Goal: Task Accomplishment & Management: Manage account settings

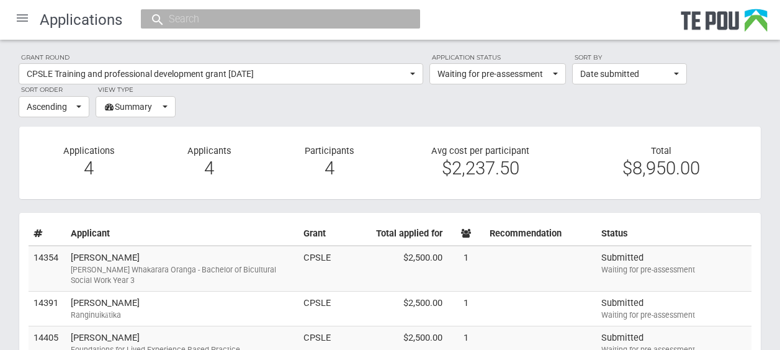
select select "all"
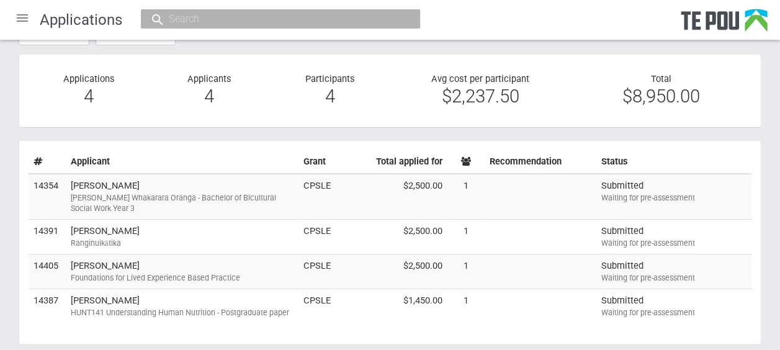
scroll to position [74, 0]
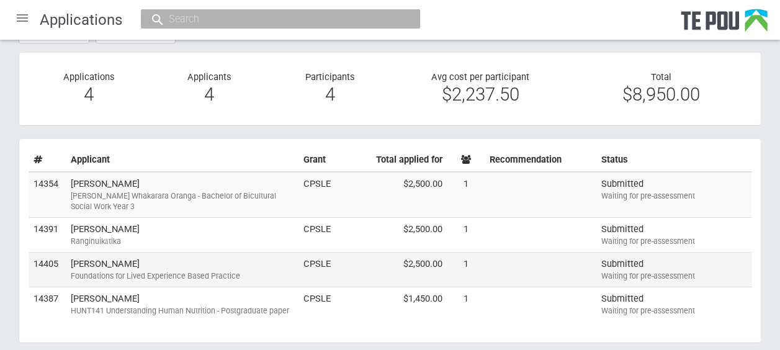
click at [263, 259] on td "Megan Blair Foundations for Lived Experience Based Practice" at bounding box center [182, 269] width 233 height 35
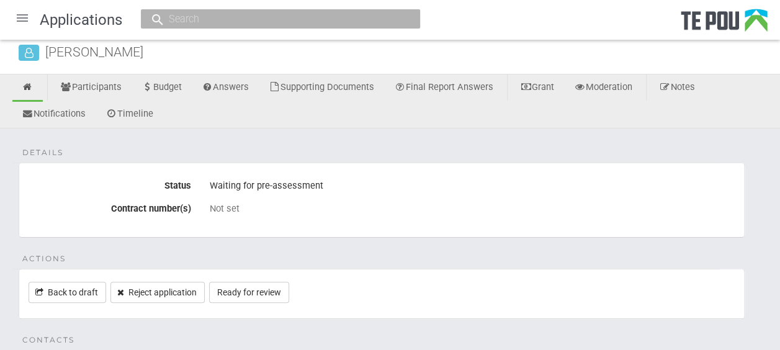
scroll to position [30, 0]
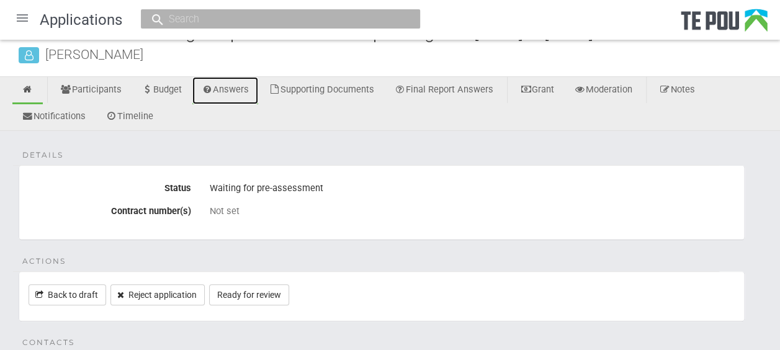
click at [231, 85] on link "Answers" at bounding box center [225, 90] width 66 height 27
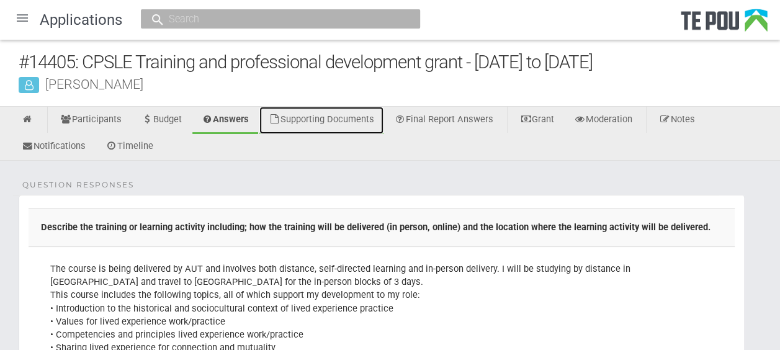
click at [366, 123] on link "Supporting Documents" at bounding box center [321, 120] width 124 height 27
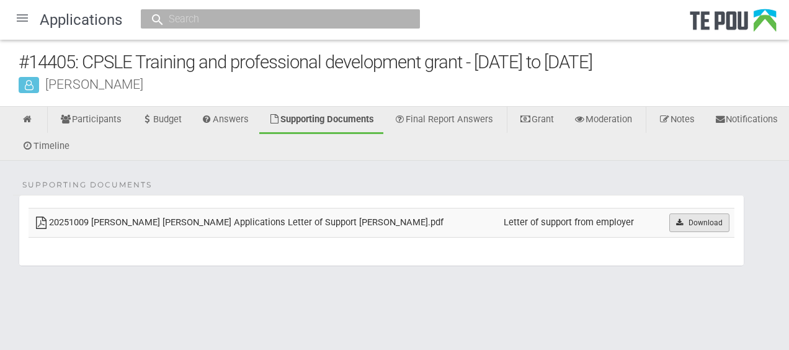
click at [687, 221] on link "Download" at bounding box center [699, 222] width 60 height 19
click at [35, 119] on link at bounding box center [27, 120] width 30 height 27
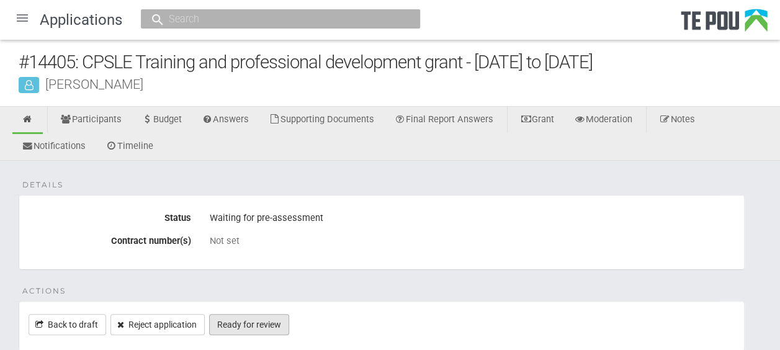
click at [274, 321] on link "Ready for review" at bounding box center [249, 324] width 80 height 21
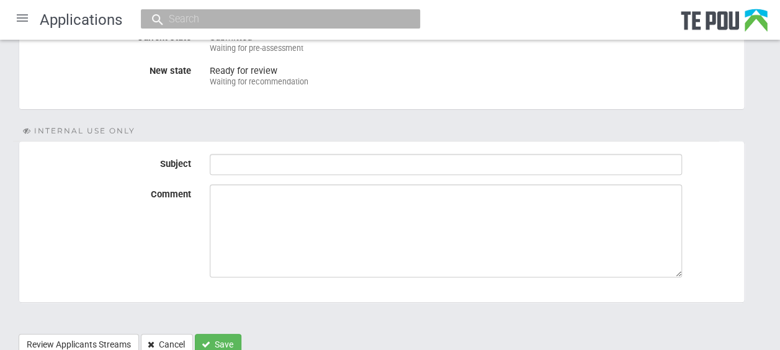
scroll to position [227, 0]
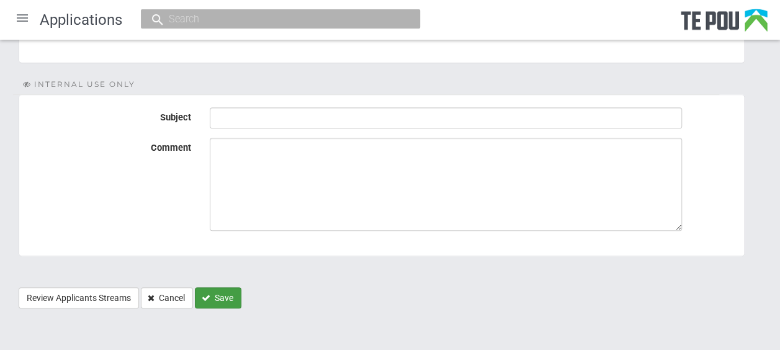
click at [223, 297] on button "Save" at bounding box center [218, 297] width 47 height 21
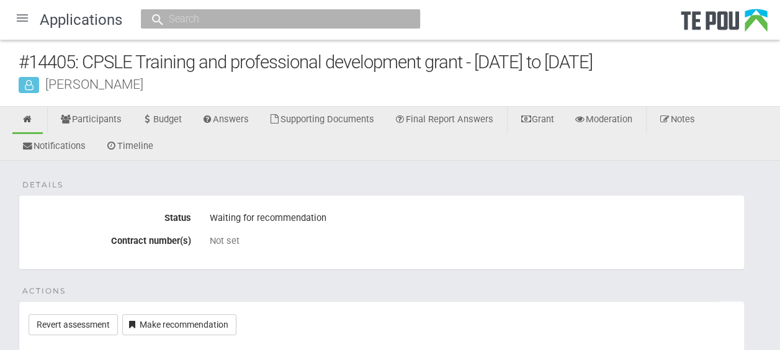
click at [25, 20] on div at bounding box center [22, 18] width 30 height 30
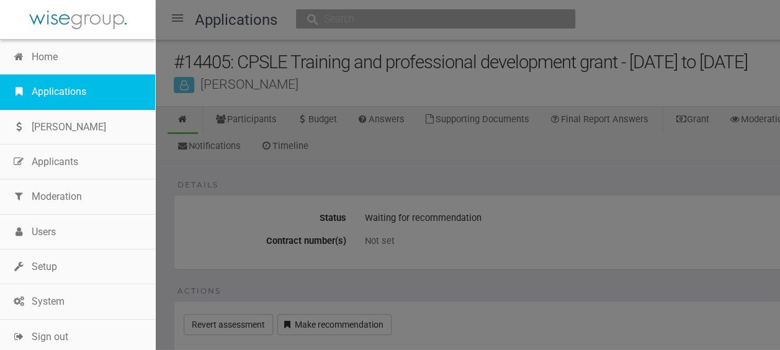
click at [63, 91] on link "Applications" at bounding box center [77, 91] width 155 height 35
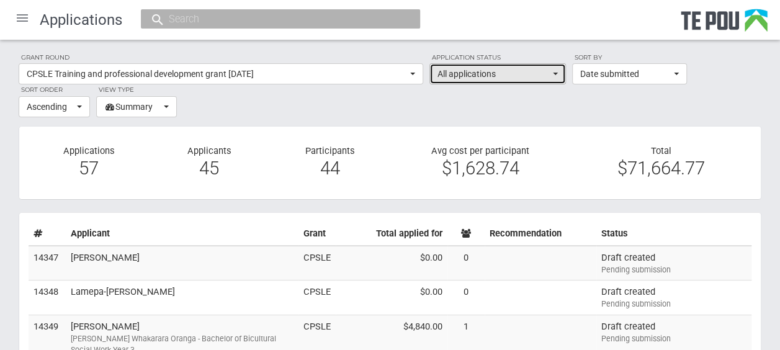
click at [455, 76] on span "All applications" at bounding box center [493, 74] width 112 height 12
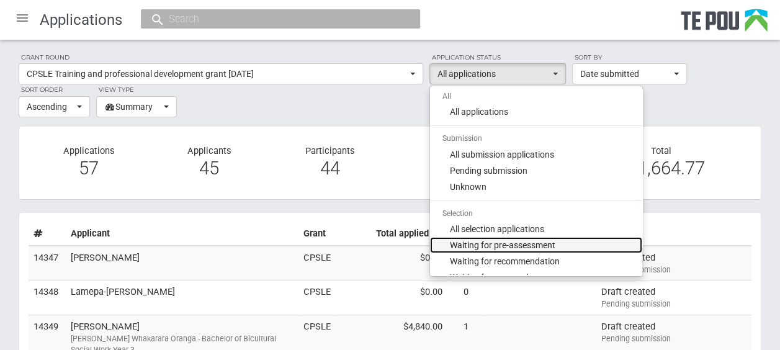
click at [510, 241] on span "Waiting for pre-assessment" at bounding box center [502, 245] width 105 height 12
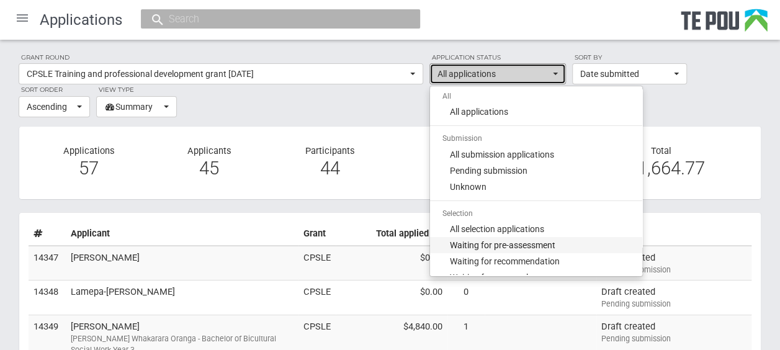
select select "100"
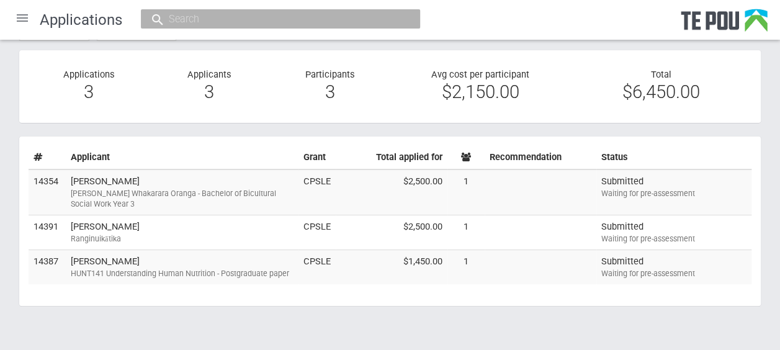
scroll to position [79, 0]
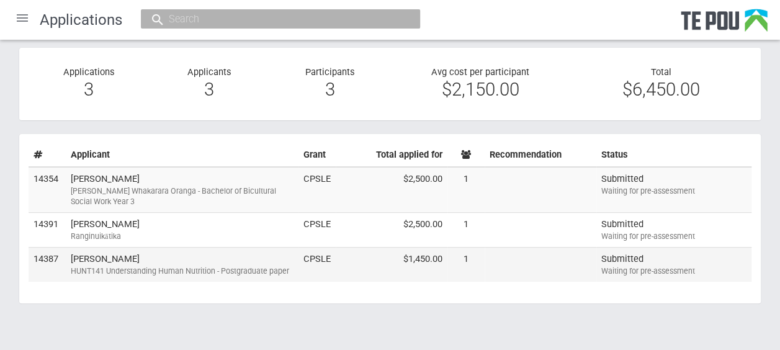
click at [235, 257] on td "Bianca Chadda HUNT141 Understanding Human Nutrition - Postgraduate paper" at bounding box center [182, 264] width 233 height 34
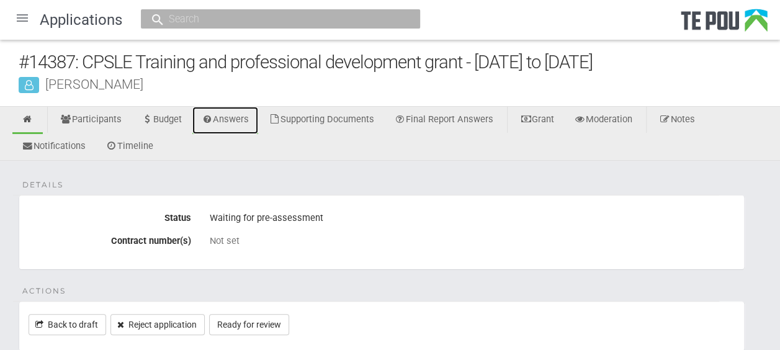
click at [213, 115] on icon at bounding box center [208, 119] width 12 height 9
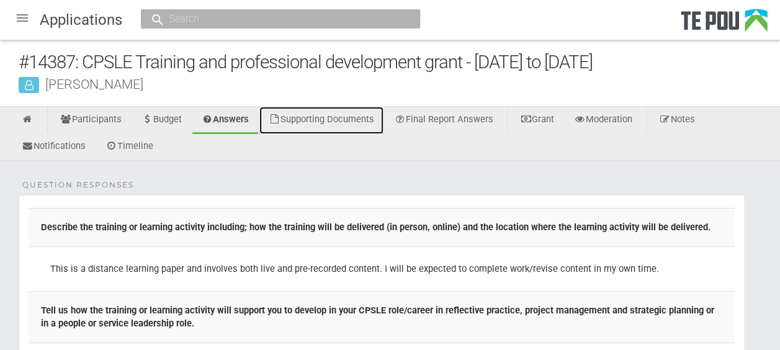
click at [367, 125] on link "Supporting Documents" at bounding box center [321, 120] width 124 height 27
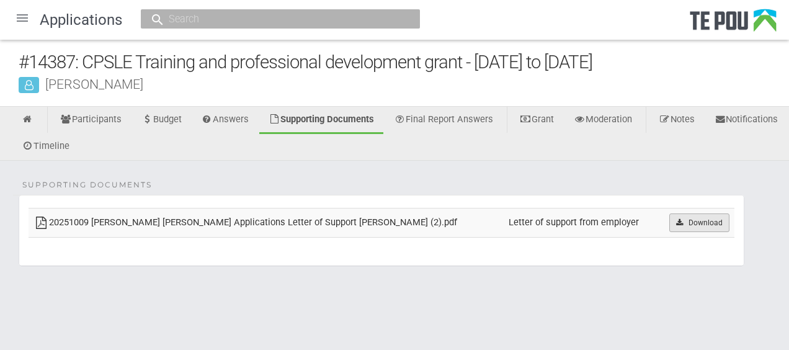
click at [681, 219] on icon at bounding box center [679, 222] width 9 height 7
click at [32, 121] on icon at bounding box center [28, 119] width 12 height 9
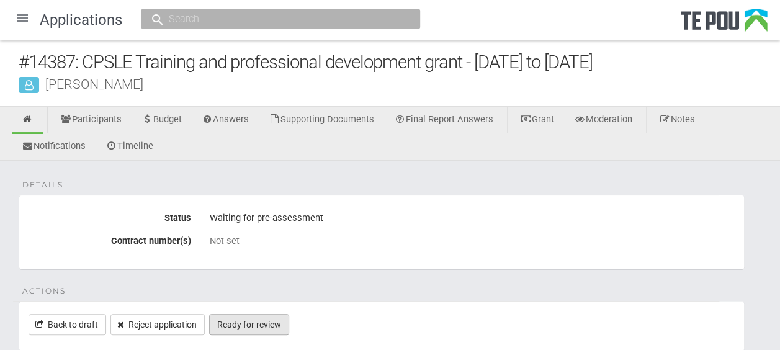
click at [260, 323] on link "Ready for review" at bounding box center [249, 324] width 80 height 21
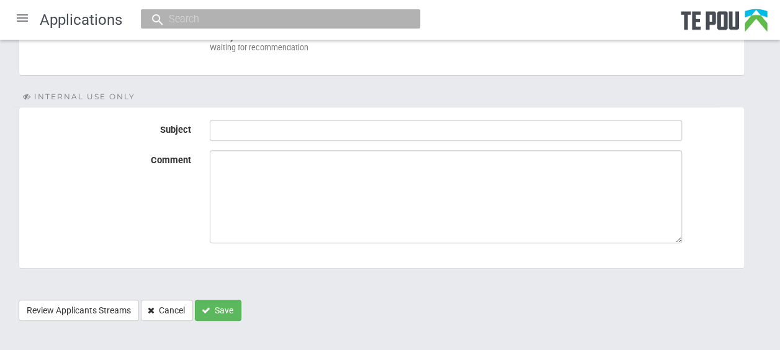
scroll to position [221, 0]
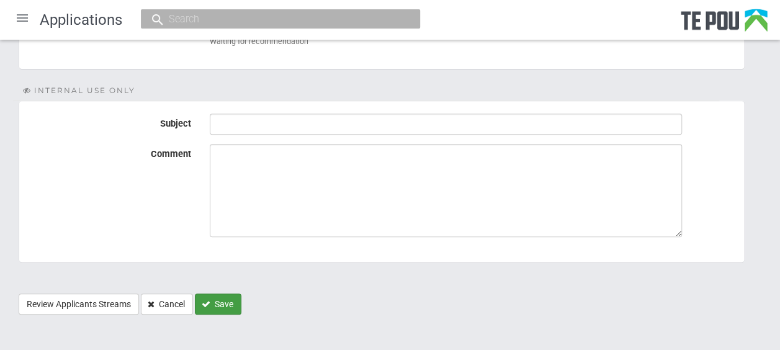
click at [226, 300] on button "Save" at bounding box center [218, 303] width 47 height 21
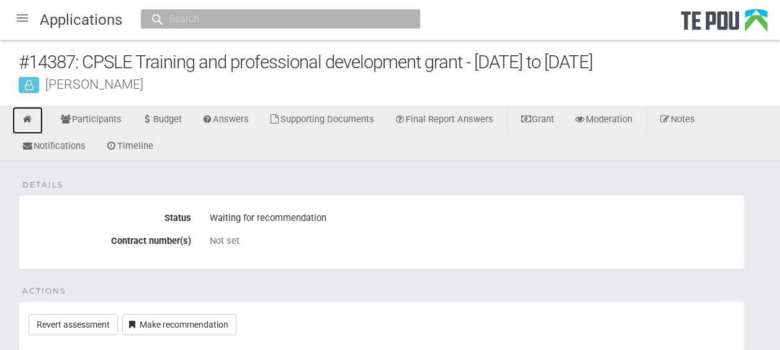
click at [24, 122] on icon at bounding box center [28, 119] width 12 height 9
click at [27, 25] on div at bounding box center [22, 18] width 30 height 30
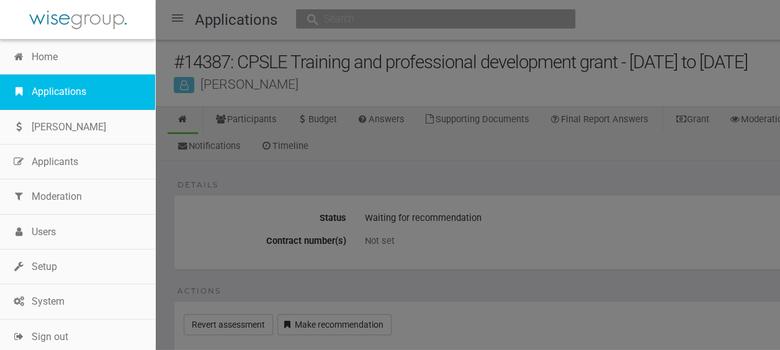
click at [67, 87] on link "Applications" at bounding box center [77, 91] width 155 height 35
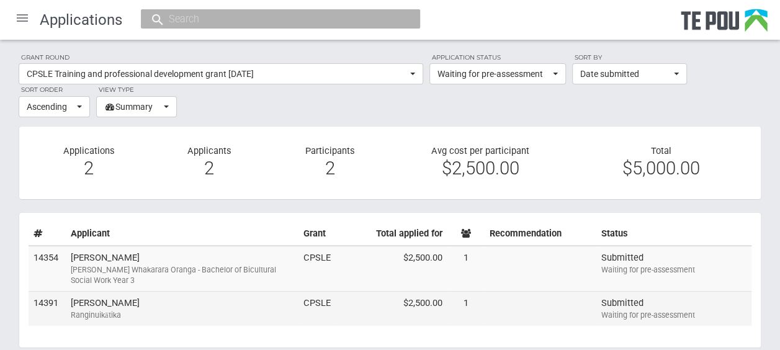
click at [303, 306] on td "CPSLE" at bounding box center [316, 308] width 37 height 34
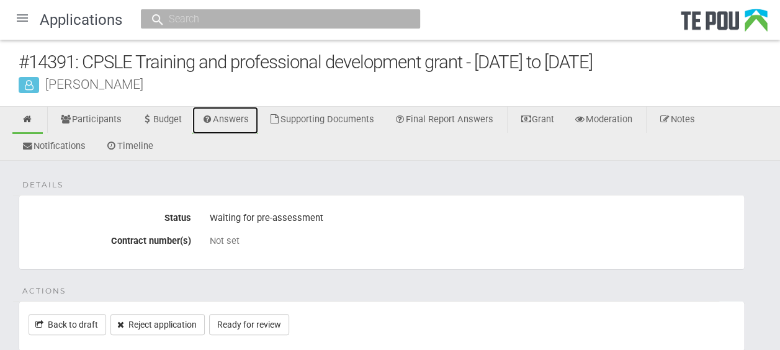
click at [253, 127] on link "Answers" at bounding box center [225, 120] width 66 height 27
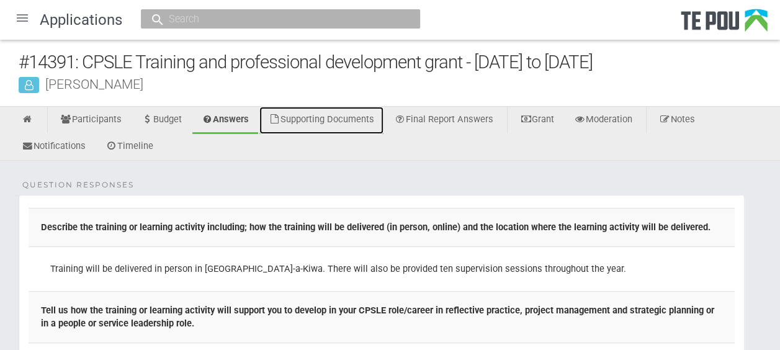
click at [362, 120] on link "Supporting Documents" at bounding box center [321, 120] width 124 height 27
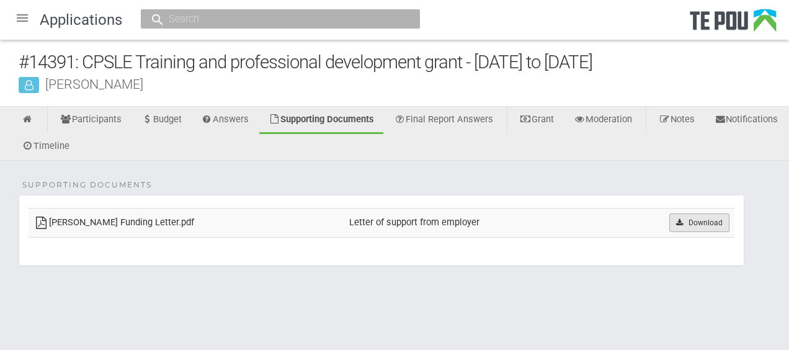
click at [689, 223] on link "Download" at bounding box center [699, 222] width 60 height 19
click at [20, 124] on link at bounding box center [27, 120] width 30 height 27
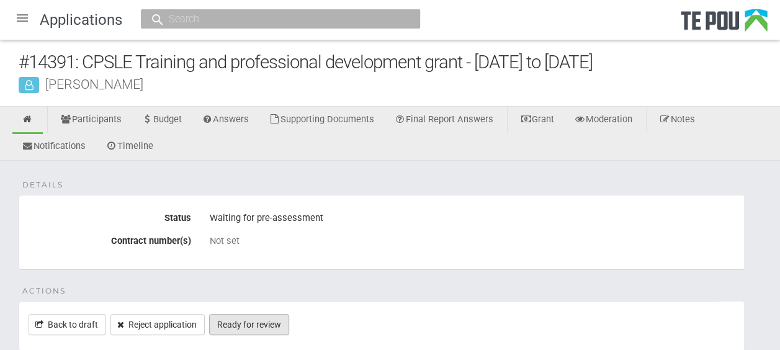
click at [280, 321] on link "Ready for review" at bounding box center [249, 324] width 80 height 21
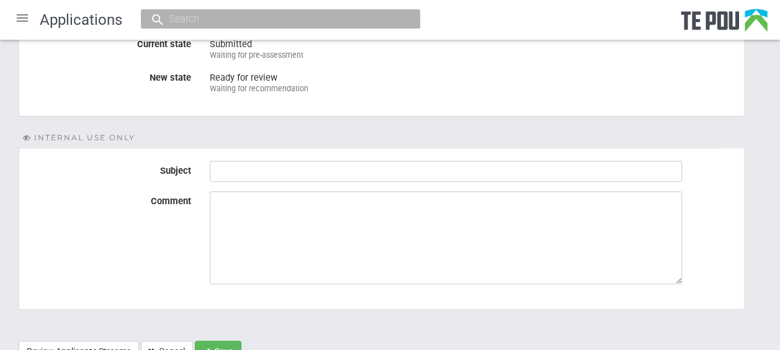
scroll to position [227, 0]
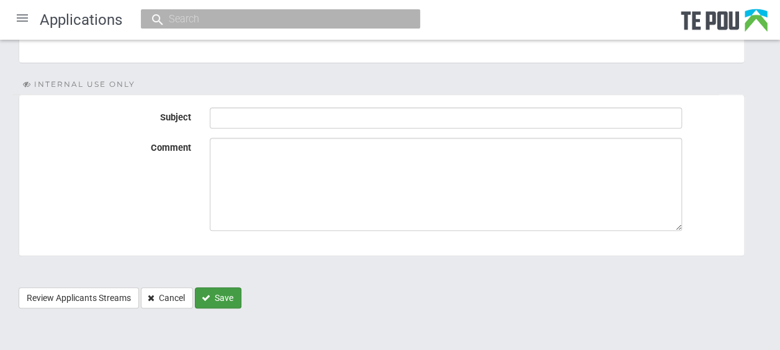
click at [231, 299] on button "Save" at bounding box center [218, 297] width 47 height 21
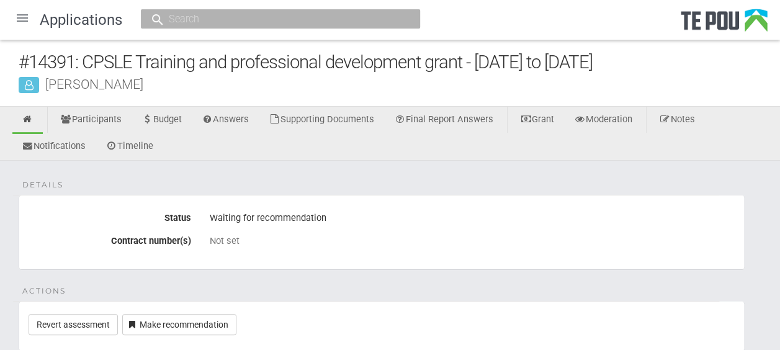
click at [22, 20] on div at bounding box center [22, 18] width 30 height 30
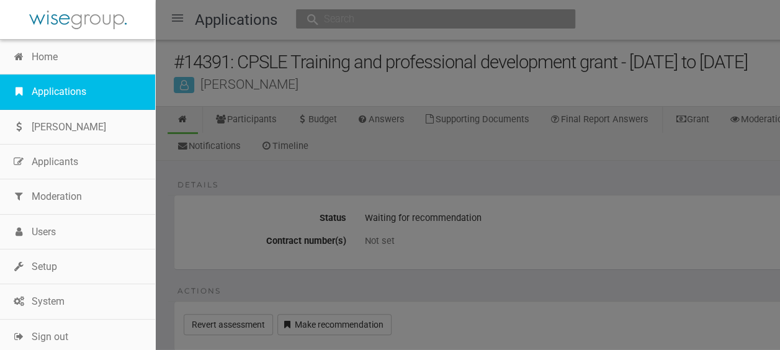
click at [71, 93] on link "Applications" at bounding box center [77, 91] width 155 height 35
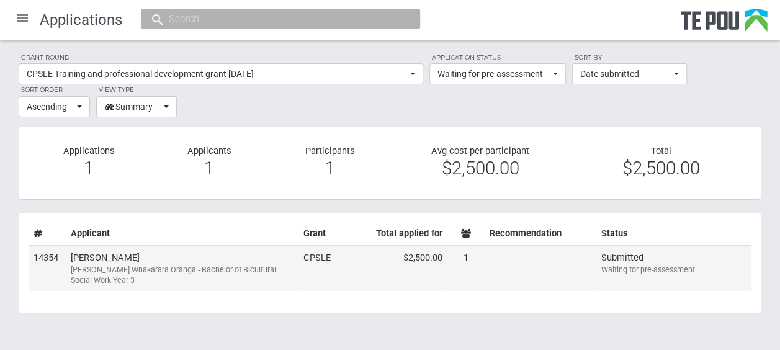
click at [177, 257] on td "[PERSON_NAME] [PERSON_NAME] Poutoko Whakarara Oranga - Bachelor of Bicultural S…" at bounding box center [182, 269] width 233 height 46
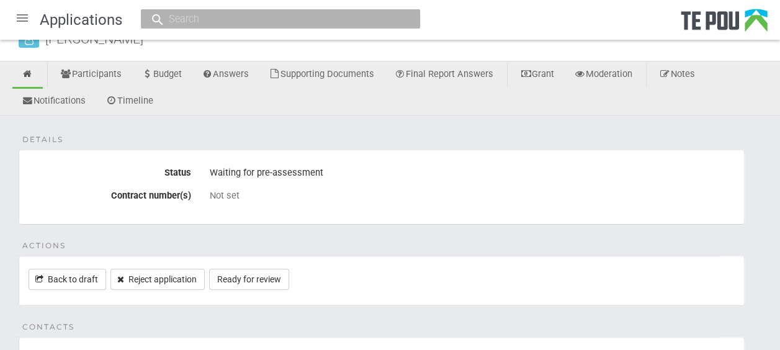
scroll to position [39, 0]
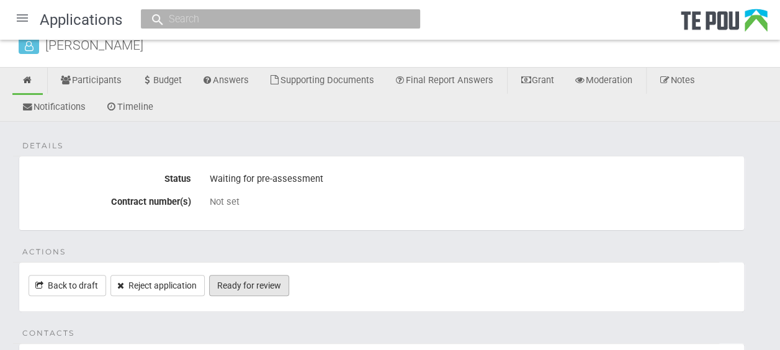
click at [246, 282] on link "Ready for review" at bounding box center [249, 285] width 80 height 21
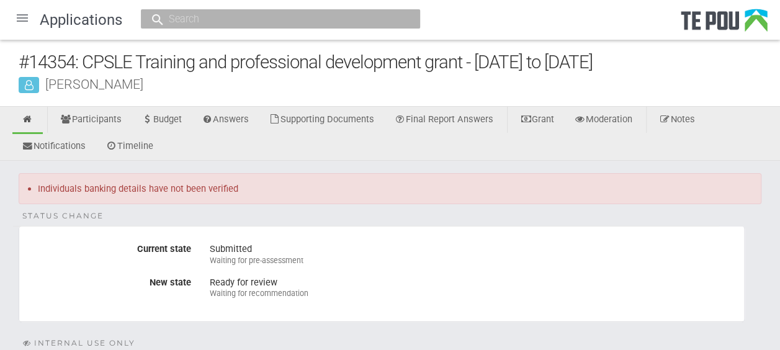
click at [25, 17] on div at bounding box center [22, 18] width 30 height 30
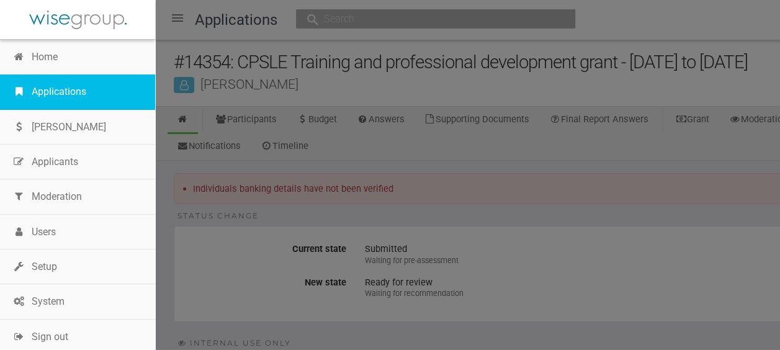
click at [62, 84] on link "Applications" at bounding box center [77, 91] width 155 height 35
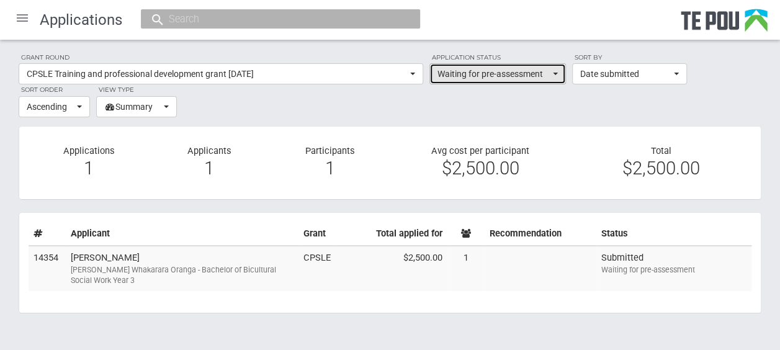
click at [466, 73] on span "Waiting for pre-assessment" at bounding box center [493, 74] width 112 height 12
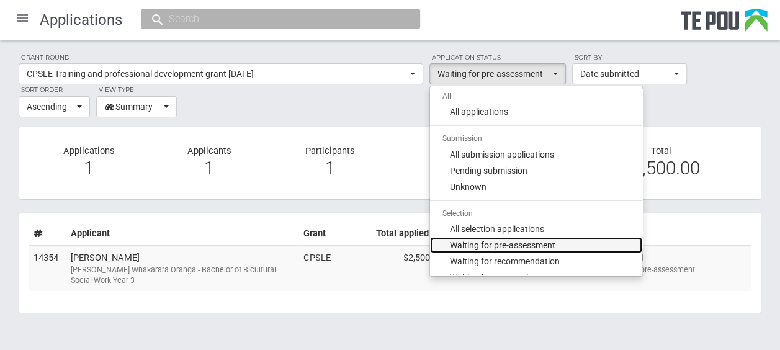
click at [497, 245] on span "Waiting for pre-assessment" at bounding box center [502, 245] width 105 height 12
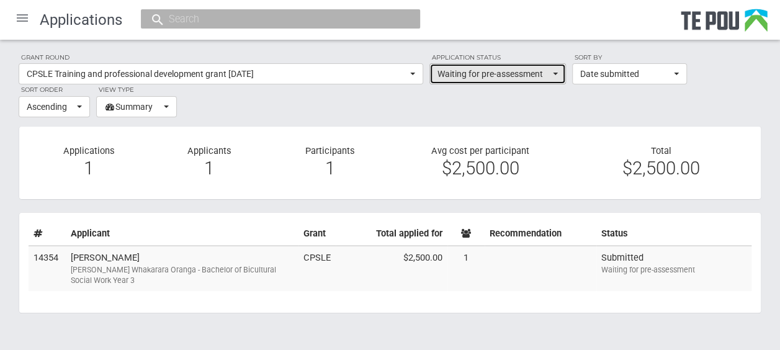
click at [472, 70] on span "Waiting for pre-assessment" at bounding box center [493, 74] width 112 height 12
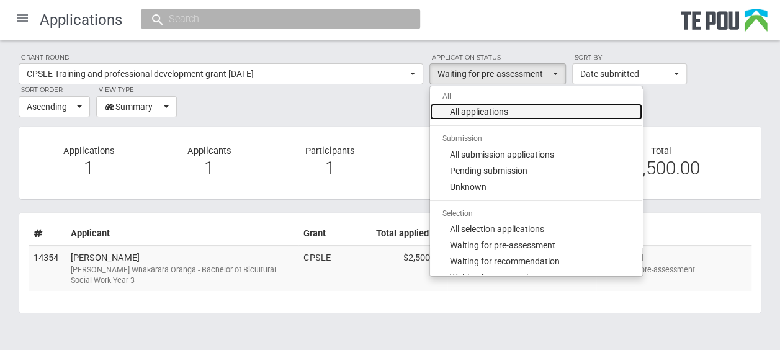
click at [473, 112] on span "All applications" at bounding box center [479, 111] width 58 height 12
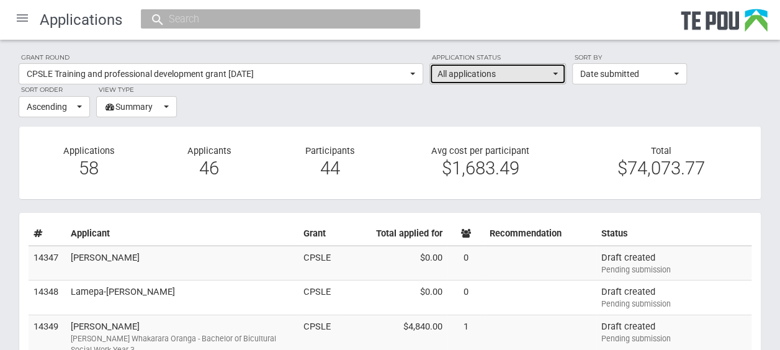
click at [485, 68] on span "All applications" at bounding box center [493, 74] width 112 height 12
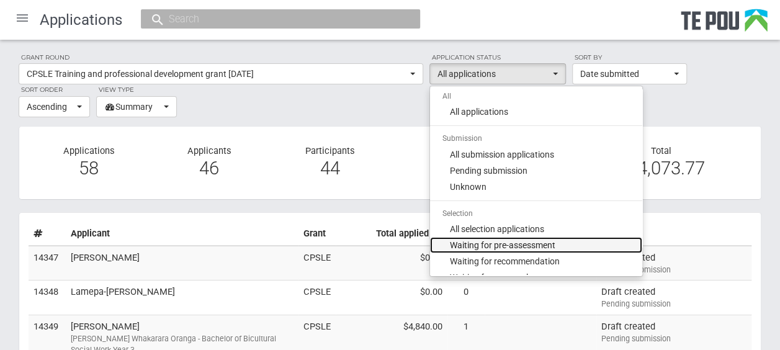
click at [527, 241] on span "Waiting for pre-assessment" at bounding box center [502, 245] width 105 height 12
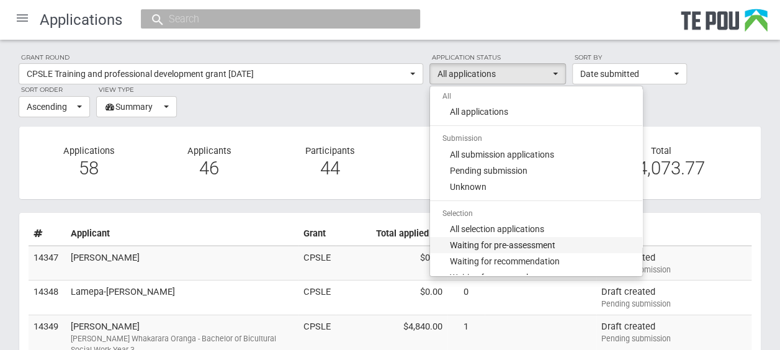
select select "100"
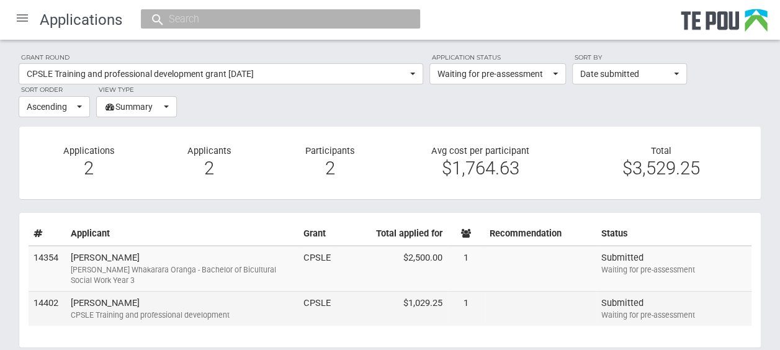
click at [256, 310] on div "CPSLE Training and professional development" at bounding box center [182, 314] width 223 height 11
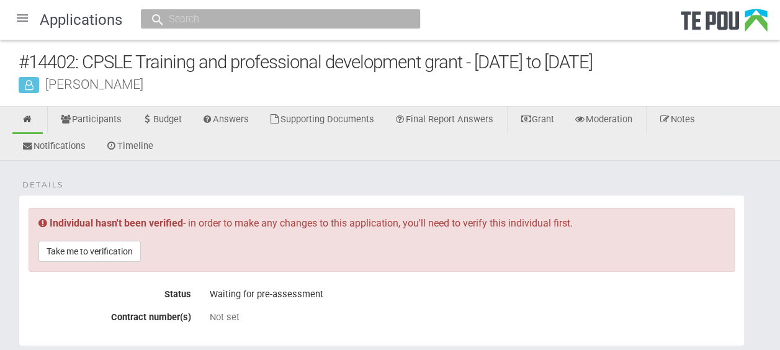
click at [22, 21] on div at bounding box center [22, 18] width 30 height 30
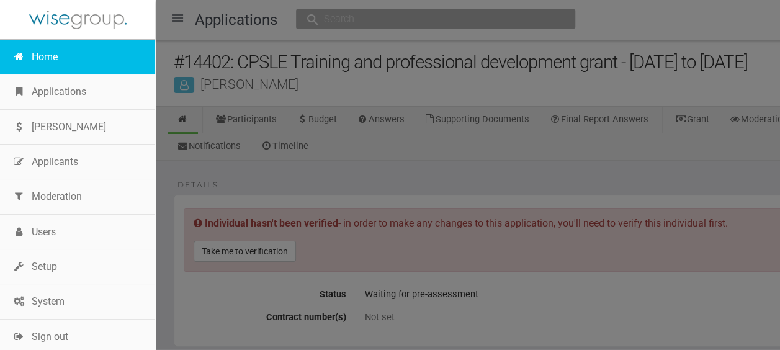
click at [40, 61] on link "Home" at bounding box center [77, 57] width 155 height 35
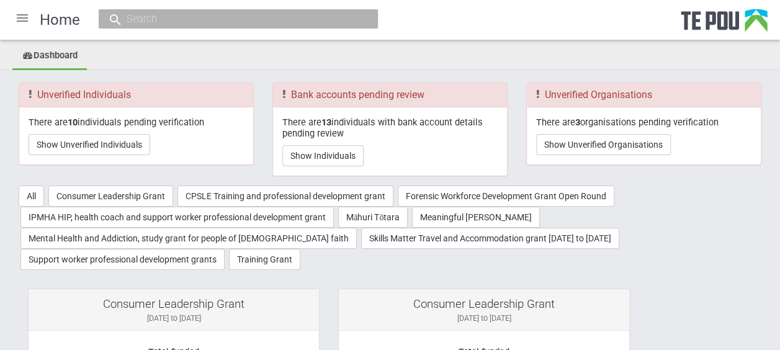
click at [18, 17] on div at bounding box center [22, 18] width 30 height 30
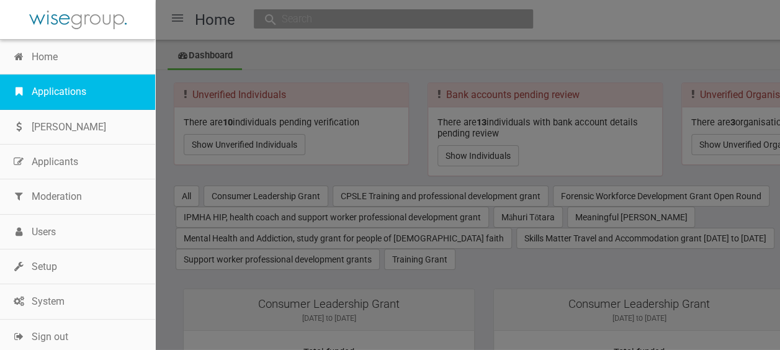
click at [37, 92] on link "Applications" at bounding box center [77, 91] width 155 height 35
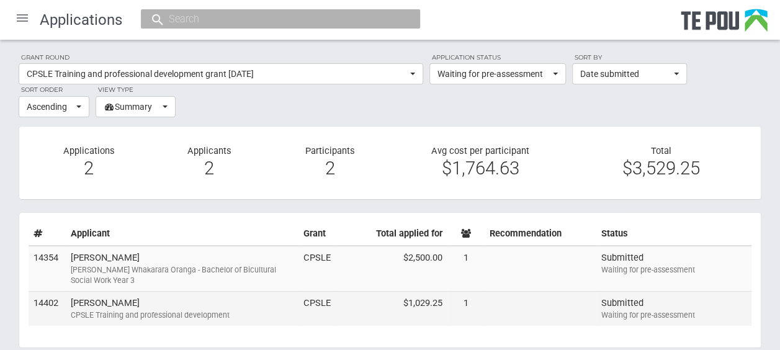
click at [205, 300] on td "[PERSON_NAME] CPSLE Training and professional development" at bounding box center [182, 308] width 233 height 34
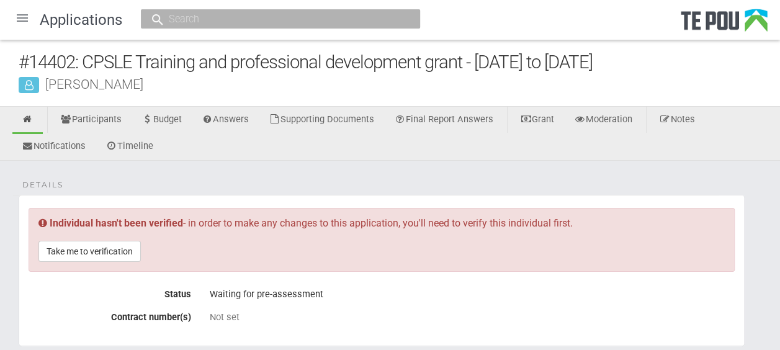
click at [22, 25] on div at bounding box center [22, 18] width 30 height 30
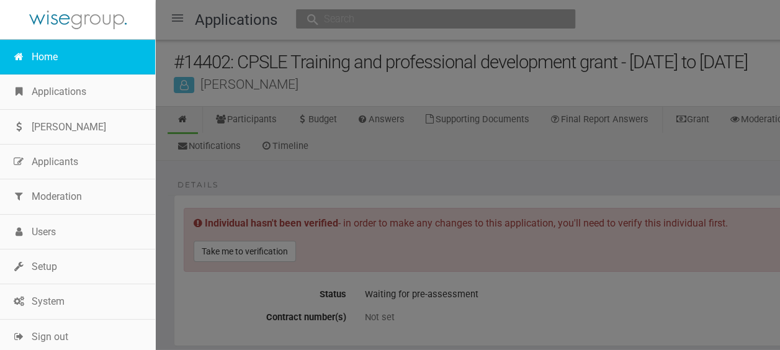
click at [38, 56] on link "Home" at bounding box center [77, 57] width 155 height 35
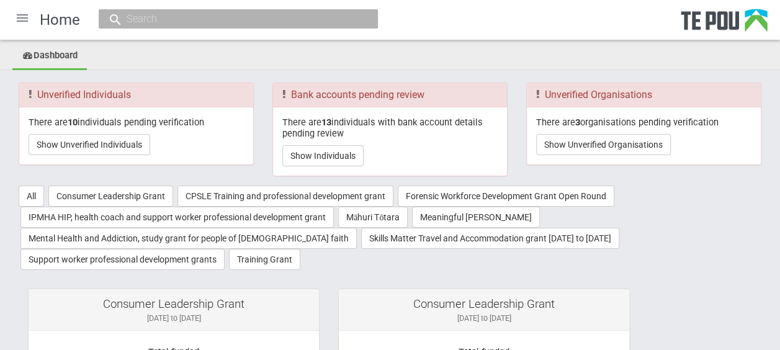
click at [18, 14] on div at bounding box center [22, 18] width 30 height 30
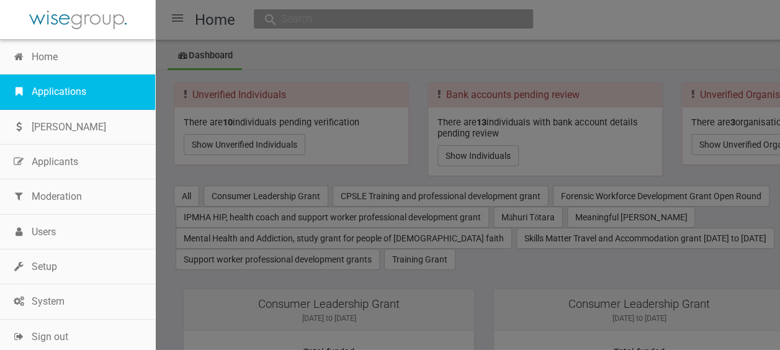
click at [63, 79] on link "Applications" at bounding box center [77, 91] width 155 height 35
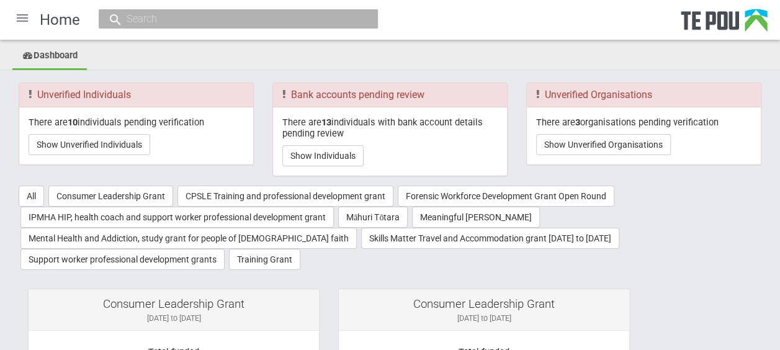
click at [20, 15] on div at bounding box center [22, 18] width 30 height 30
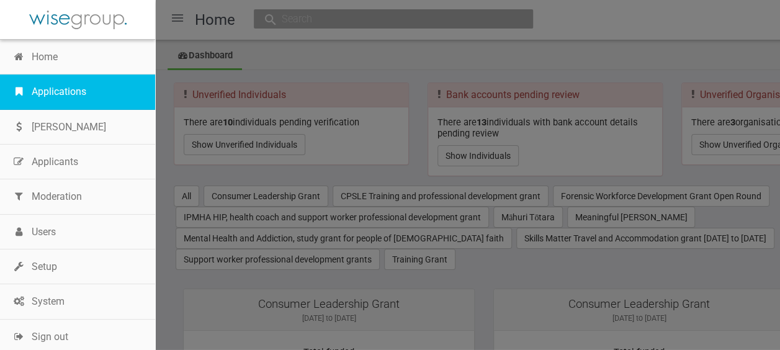
click at [69, 84] on link "Applications" at bounding box center [77, 91] width 155 height 35
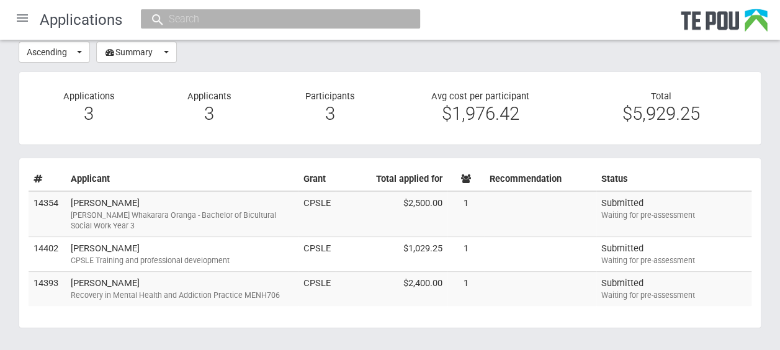
scroll to position [60, 0]
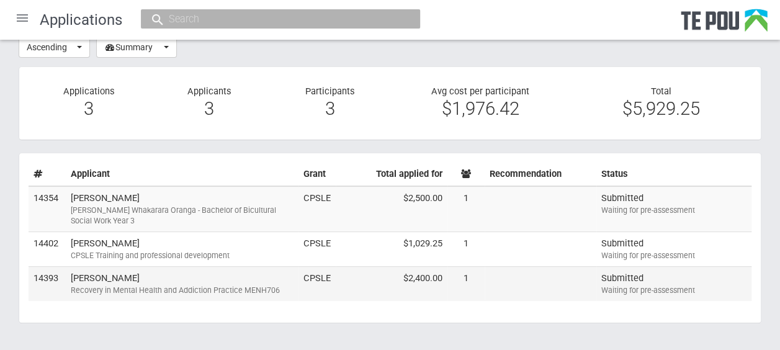
click at [281, 285] on div "Recovery in Mental Health and Addiction Practice MENH706" at bounding box center [182, 290] width 223 height 11
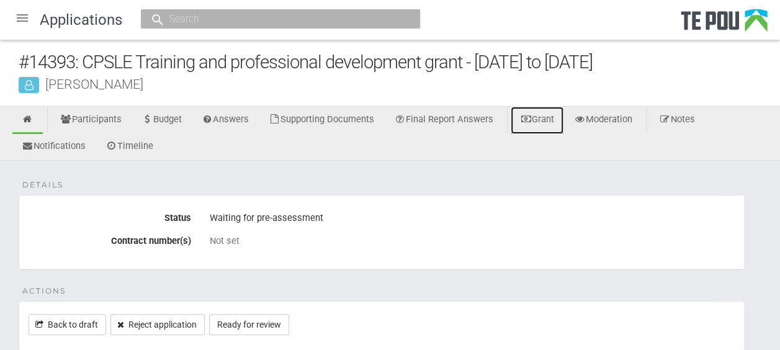
click at [532, 119] on icon at bounding box center [526, 119] width 12 height 9
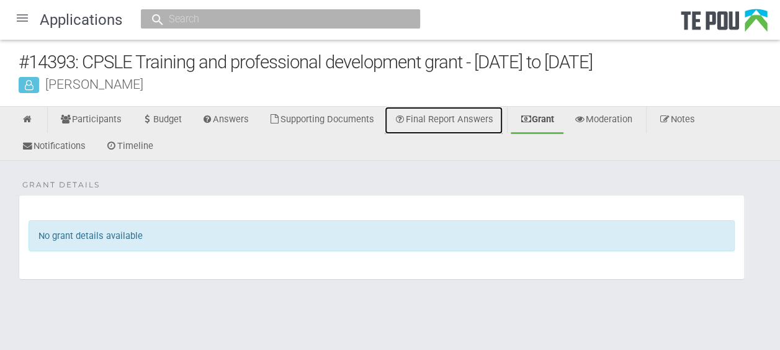
click at [447, 117] on link "Final Report Answers" at bounding box center [444, 120] width 118 height 27
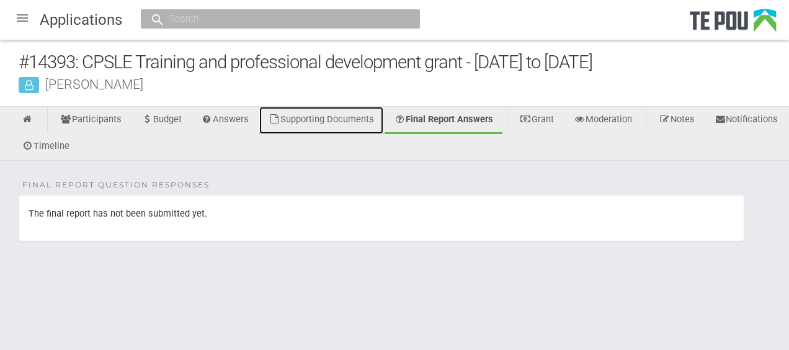
click at [321, 127] on link "Supporting Documents" at bounding box center [321, 120] width 124 height 27
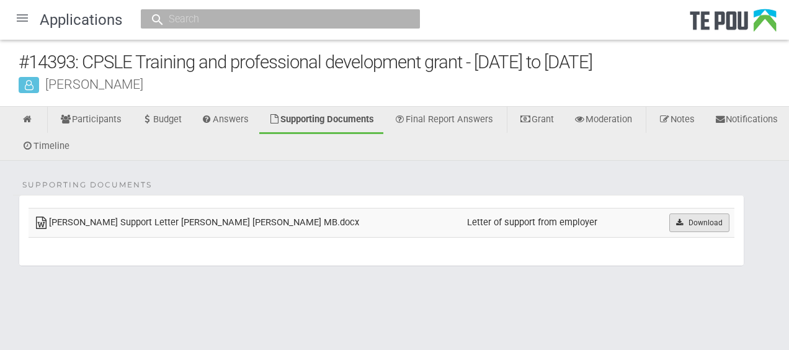
click at [677, 216] on link "Download" at bounding box center [699, 222] width 60 height 19
click at [30, 120] on icon at bounding box center [28, 119] width 12 height 9
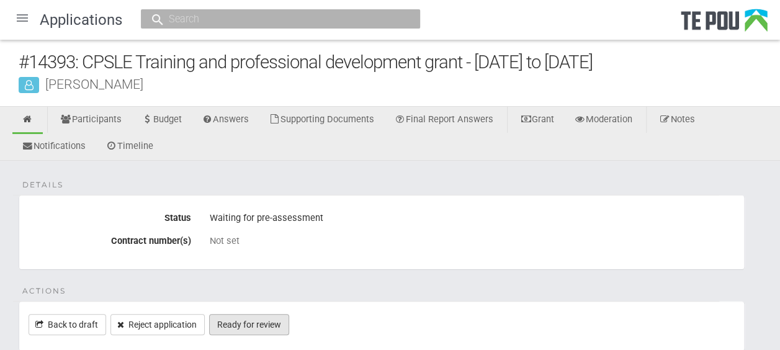
click at [268, 319] on link "Ready for review" at bounding box center [249, 324] width 80 height 21
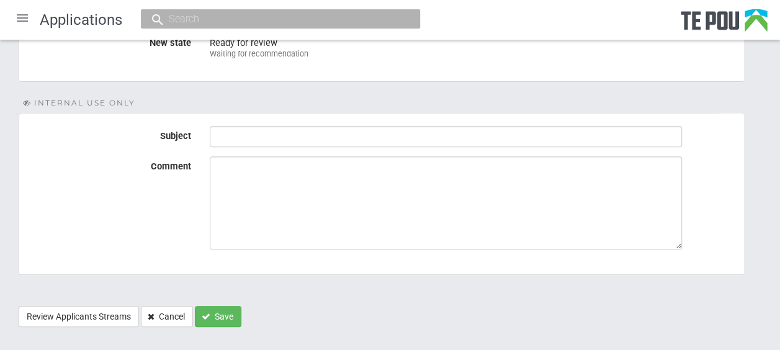
scroll to position [224, 0]
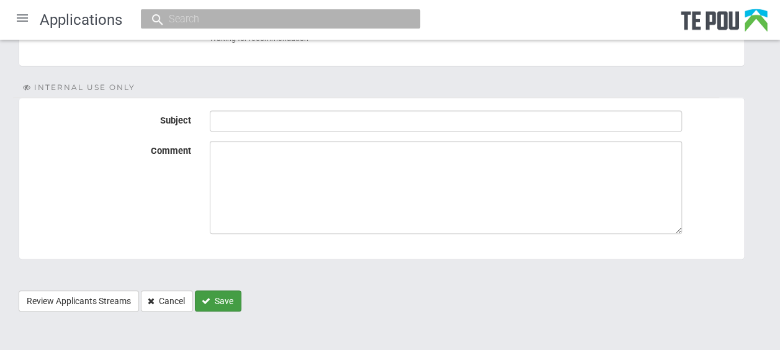
click at [223, 299] on button "Save" at bounding box center [218, 300] width 47 height 21
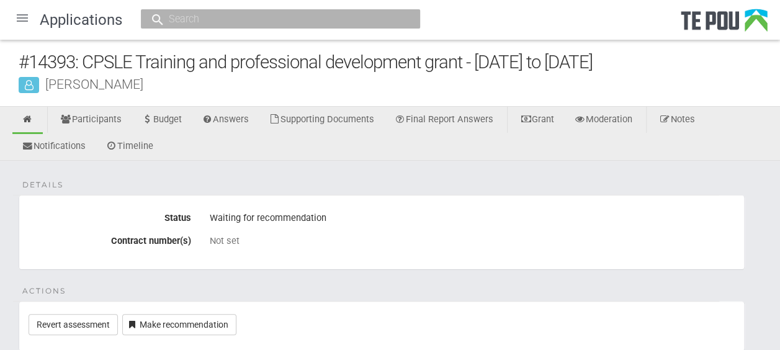
click at [22, 15] on div at bounding box center [22, 18] width 30 height 30
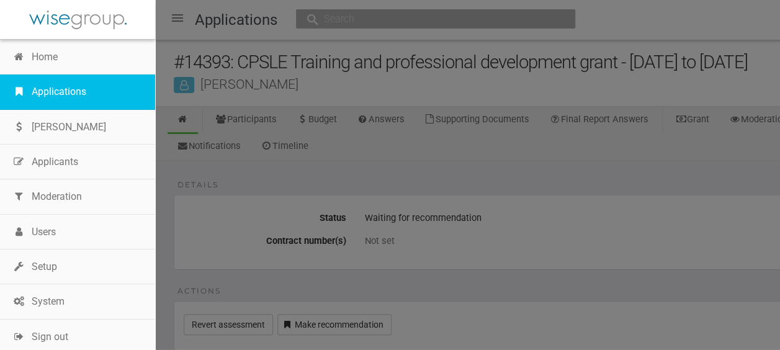
click at [45, 96] on link "Applications" at bounding box center [77, 91] width 155 height 35
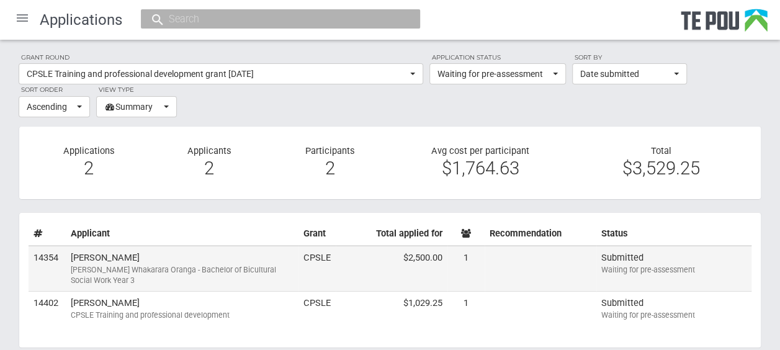
click at [145, 272] on div "[PERSON_NAME] Whakarara Oranga - Bachelor of Bicultural Social Work Year 3" at bounding box center [182, 275] width 223 height 22
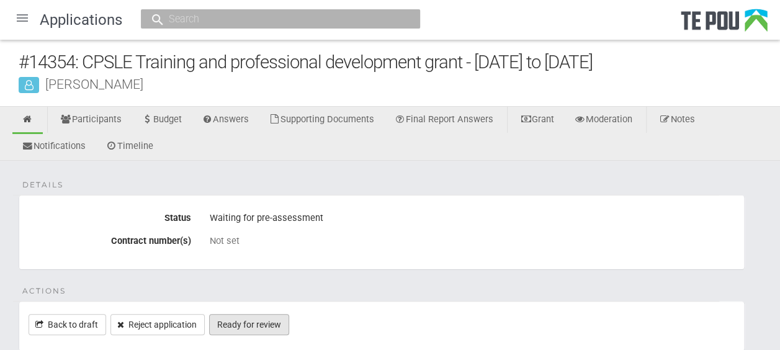
click at [252, 326] on link "Ready for review" at bounding box center [249, 324] width 80 height 21
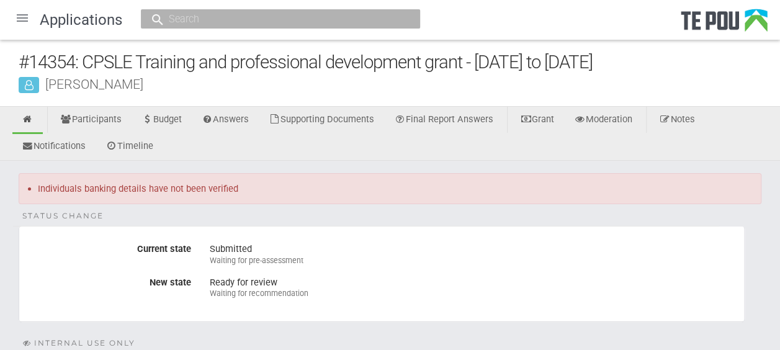
click at [25, 19] on div at bounding box center [22, 18] width 30 height 30
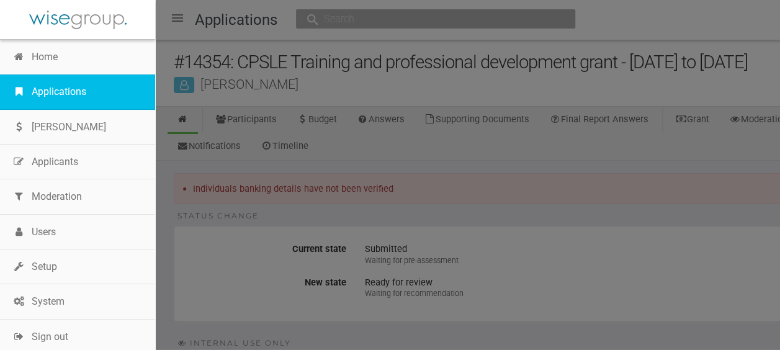
click at [50, 84] on link "Applications" at bounding box center [77, 91] width 155 height 35
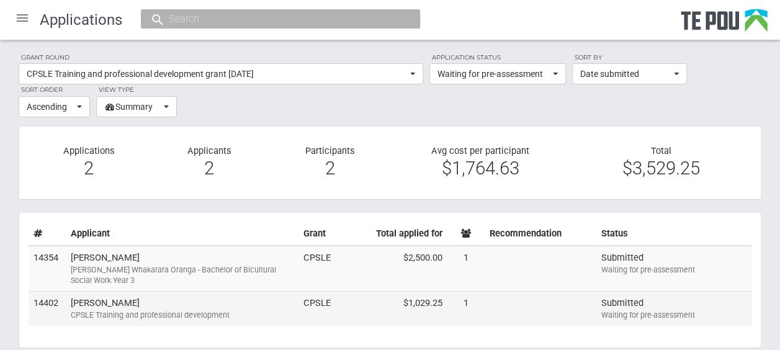
click at [160, 305] on td "Paul Clements CPSLE Training and professional development" at bounding box center [182, 308] width 233 height 34
click at [169, 300] on td "Paul Clements CPSLE Training and professional development" at bounding box center [182, 308] width 233 height 34
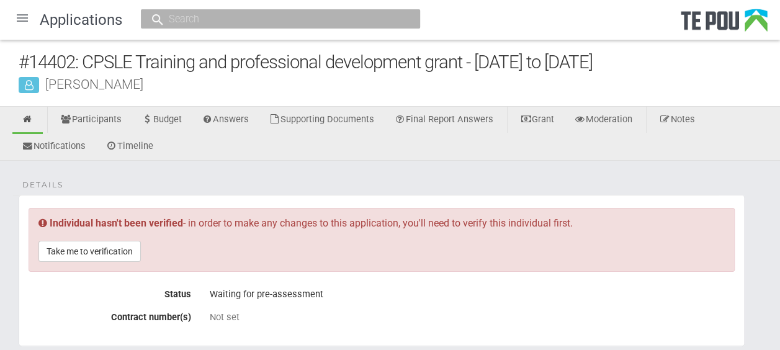
click at [25, 14] on div at bounding box center [22, 18] width 30 height 30
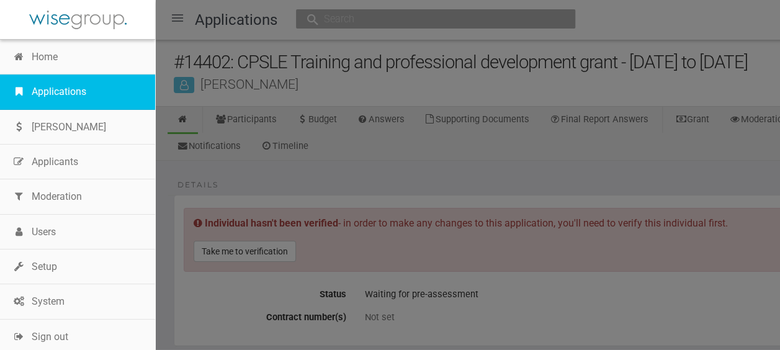
click at [56, 83] on link "Applications" at bounding box center [77, 91] width 155 height 35
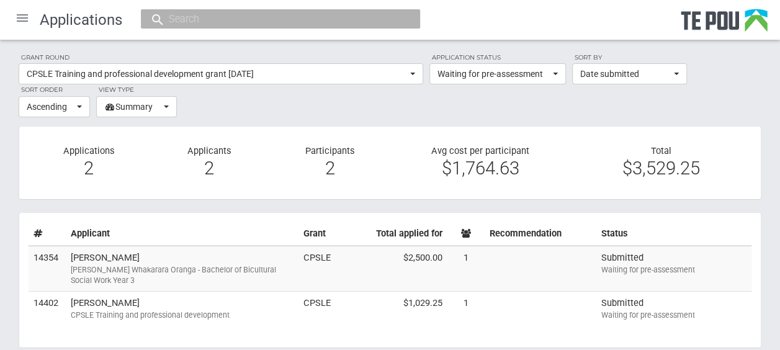
click at [27, 19] on div at bounding box center [22, 18] width 30 height 30
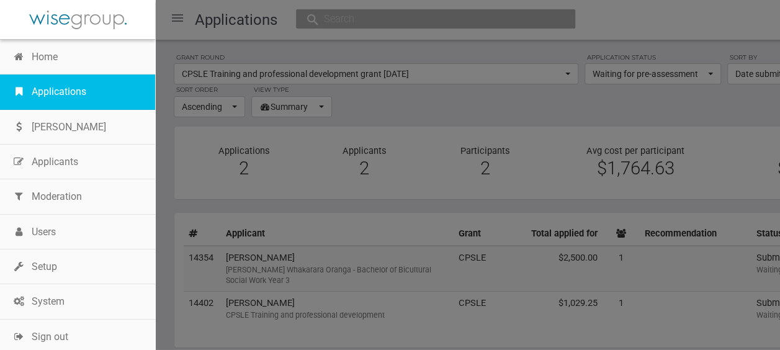
click at [76, 82] on link "Applications" at bounding box center [77, 91] width 155 height 35
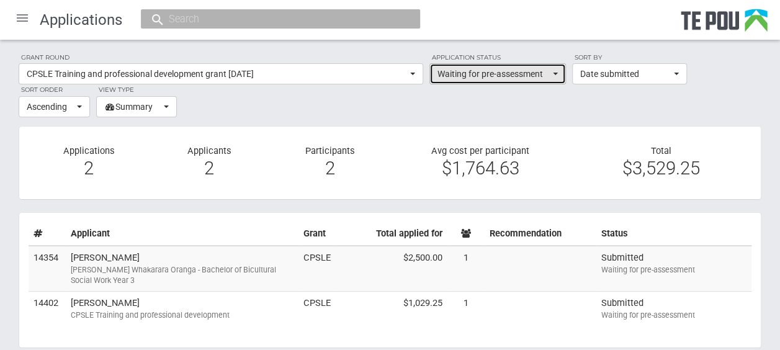
click at [527, 77] on span "Waiting for pre-assessment" at bounding box center [493, 74] width 112 height 12
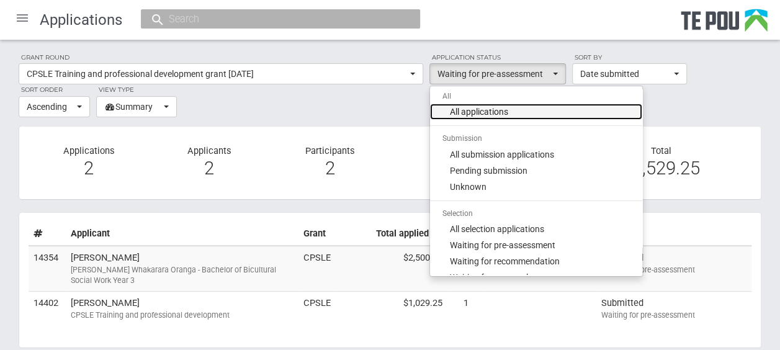
click at [518, 107] on link "All applications" at bounding box center [536, 112] width 212 height 16
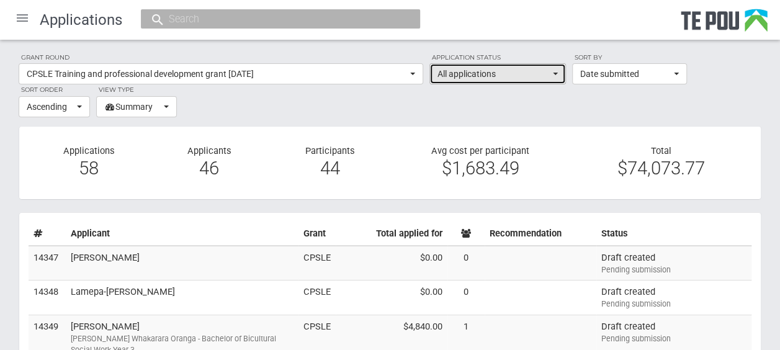
click at [526, 73] on span "All applications" at bounding box center [493, 74] width 112 height 12
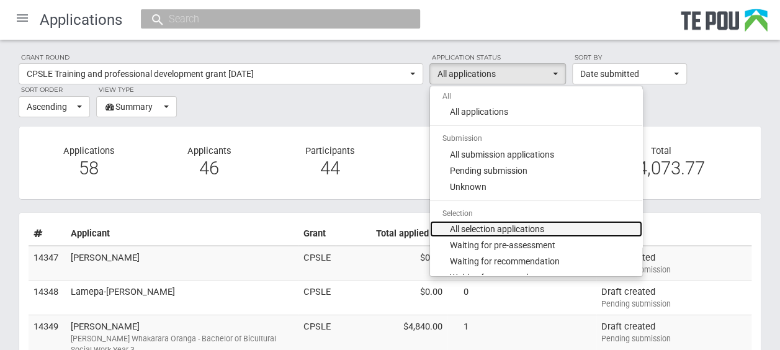
click at [507, 223] on span "All selection applications" at bounding box center [497, 229] width 94 height 12
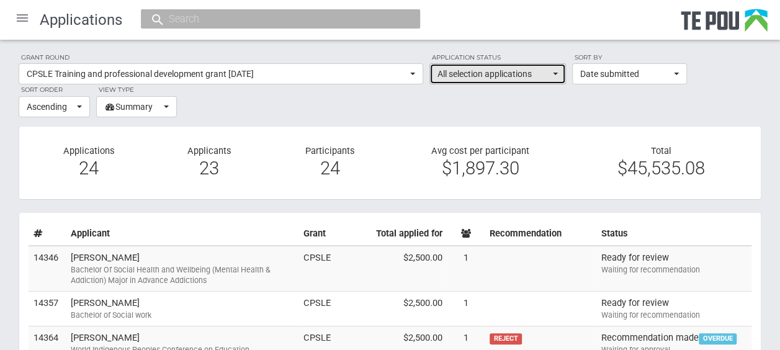
click at [552, 77] on button "All selection applications" at bounding box center [497, 73] width 136 height 21
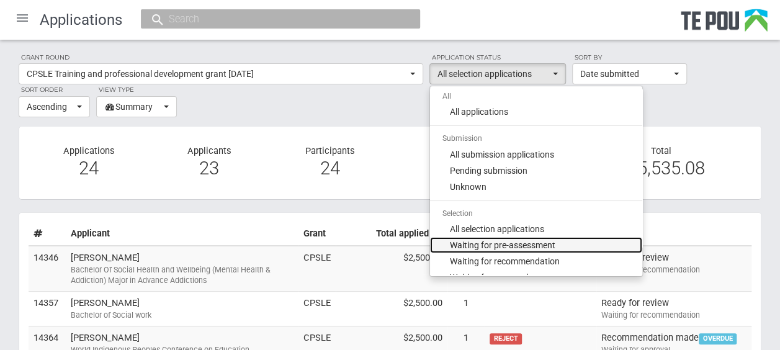
click at [521, 247] on span "Waiting for pre-assessment" at bounding box center [502, 245] width 105 height 12
select select "100"
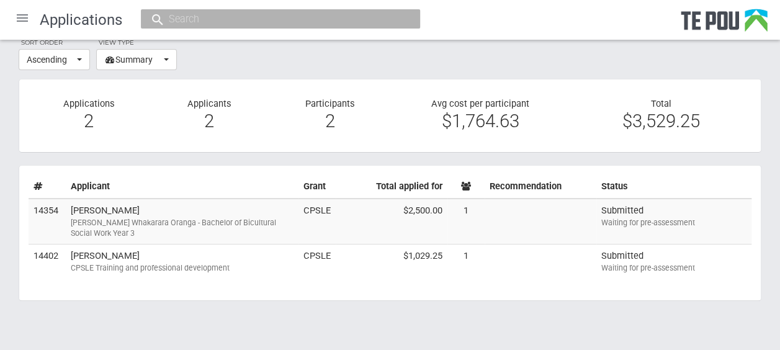
scroll to position [52, 0]
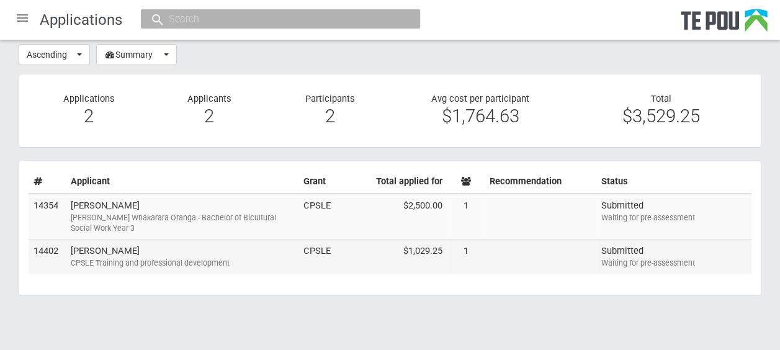
click at [210, 249] on td "Paul Clements CPSLE Training and professional development" at bounding box center [182, 256] width 233 height 34
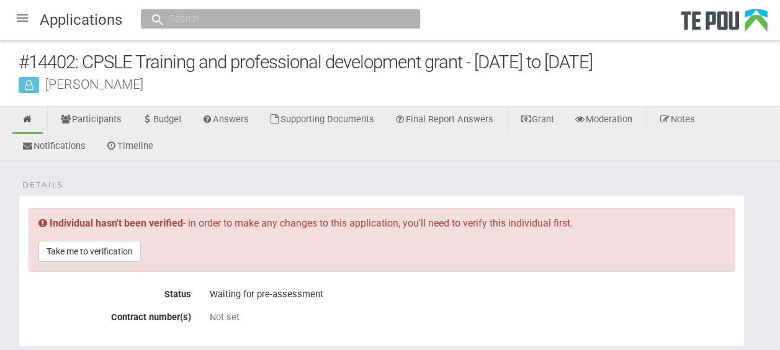
click at [25, 18] on div at bounding box center [22, 18] width 30 height 30
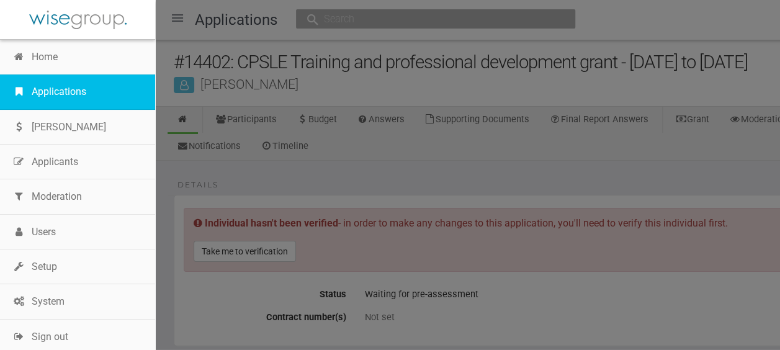
click at [63, 87] on link "Applications" at bounding box center [77, 91] width 155 height 35
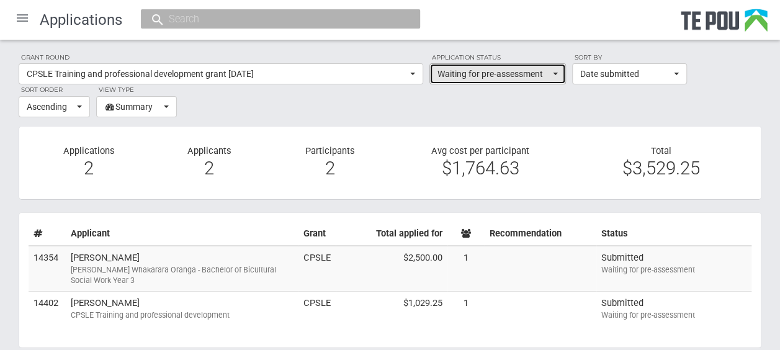
click at [551, 74] on button "Waiting for pre-assessment" at bounding box center [497, 73] width 136 height 21
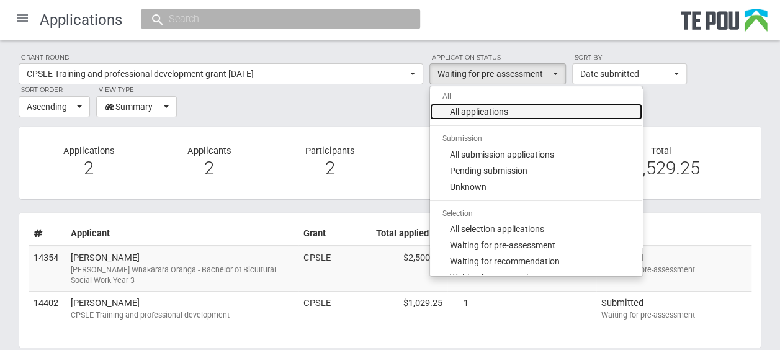
click at [519, 109] on link "All applications" at bounding box center [536, 112] width 212 height 16
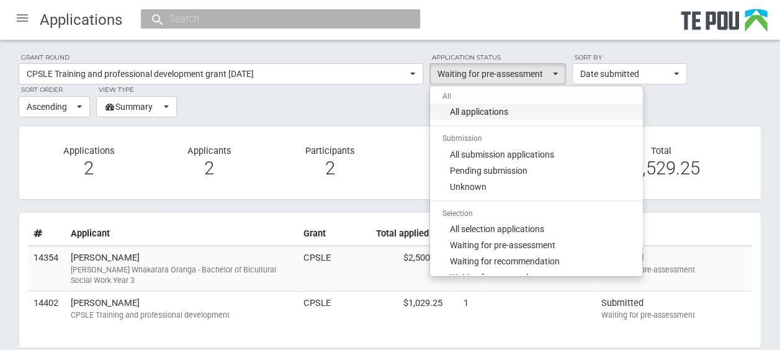
select select "all"
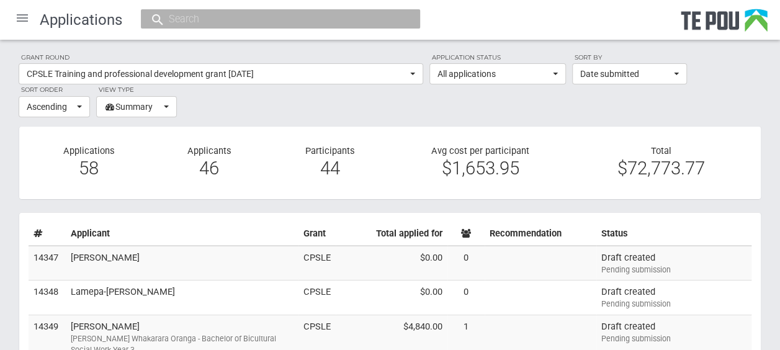
click at [24, 17] on div at bounding box center [22, 18] width 30 height 30
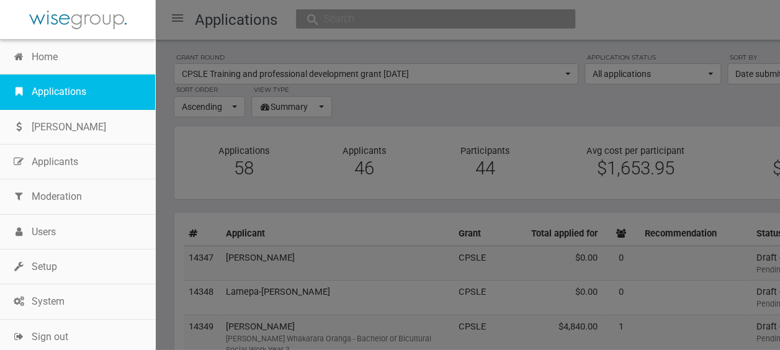
click at [79, 88] on link "Applications" at bounding box center [77, 91] width 155 height 35
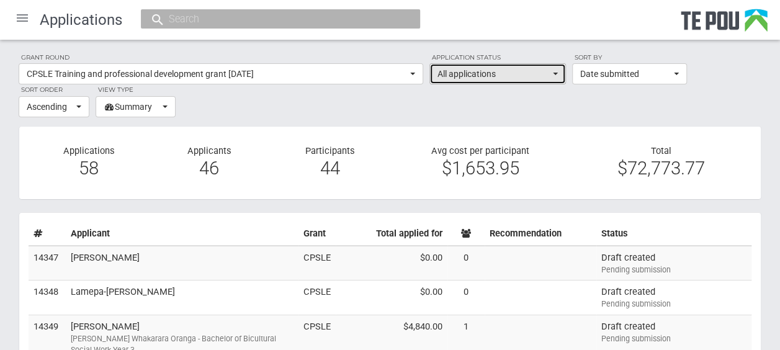
click at [557, 77] on button "All applications" at bounding box center [497, 73] width 136 height 21
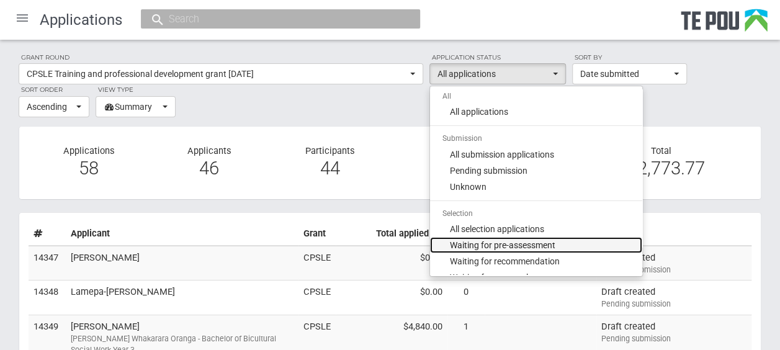
click at [541, 243] on span "Waiting for pre-assessment" at bounding box center [502, 245] width 105 height 12
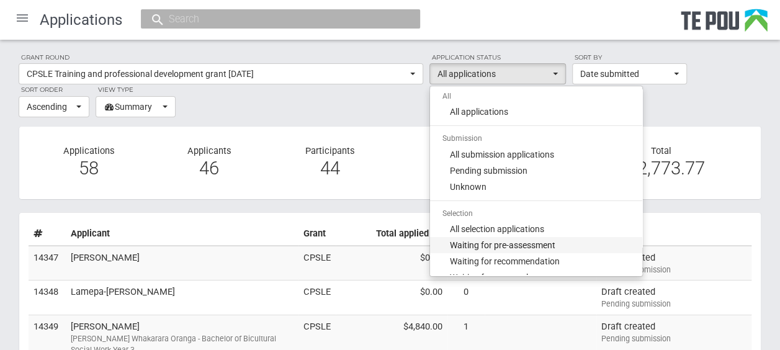
select select "100"
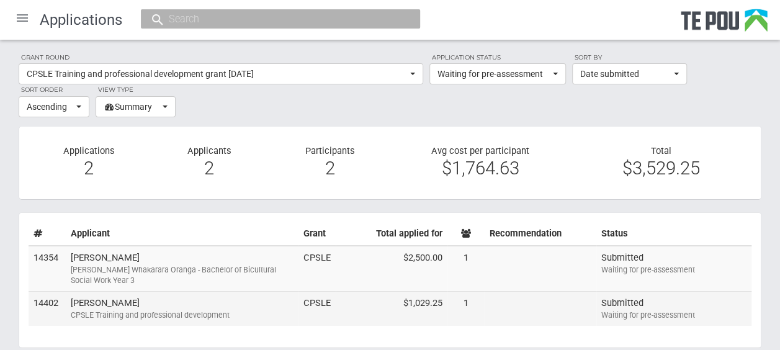
click at [208, 296] on td "[PERSON_NAME] CPSLE Training and professional development" at bounding box center [182, 308] width 233 height 34
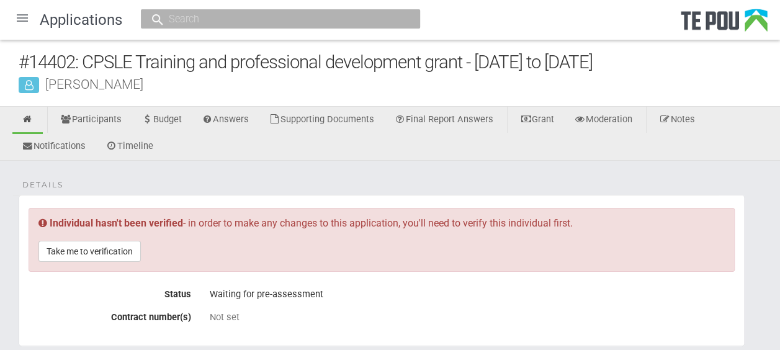
click at [30, 22] on div at bounding box center [22, 18] width 30 height 30
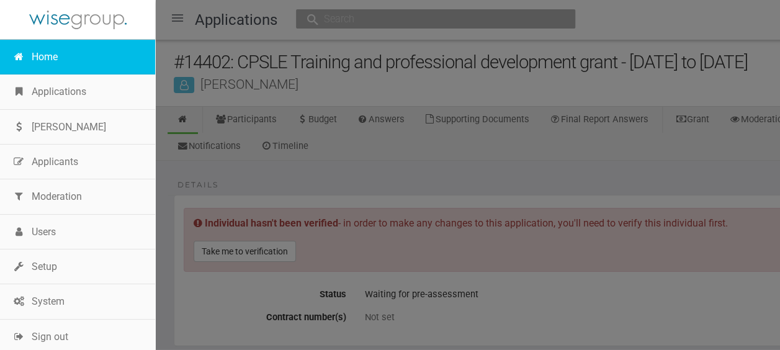
click at [54, 61] on link "Home" at bounding box center [77, 57] width 155 height 35
